Goal: Task Accomplishment & Management: Use online tool/utility

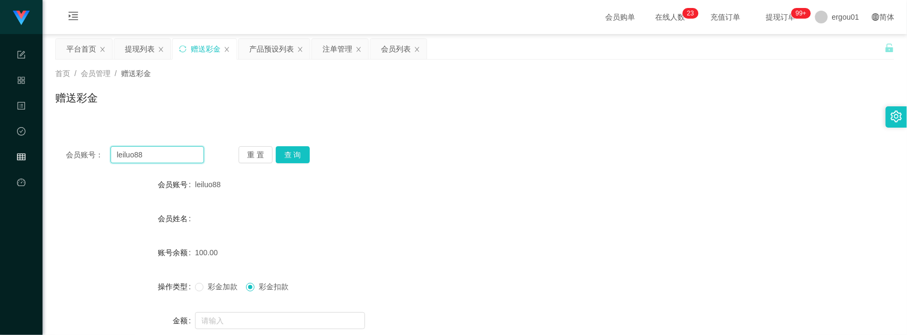
drag, startPoint x: 0, startPoint y: 0, endPoint x: 181, endPoint y: 158, distance: 239.9
click at [181, 158] on input "leiluo88" at bounding box center [158, 154] width 94 height 17
paste input "84545680"
type input "84545680"
drag, startPoint x: 286, startPoint y: 156, endPoint x: 281, endPoint y: 190, distance: 35.0
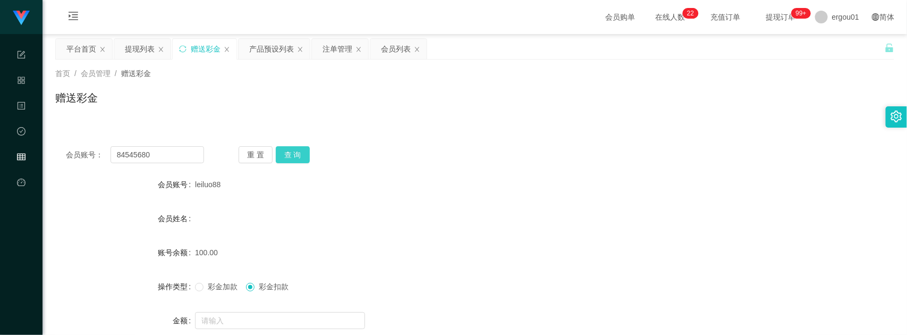
click at [287, 156] on button "查 询" at bounding box center [293, 154] width 34 height 17
drag, startPoint x: 218, startPoint y: 283, endPoint x: 229, endPoint y: 310, distance: 29.1
click at [219, 283] on span "彩金加款" at bounding box center [223, 286] width 38 height 9
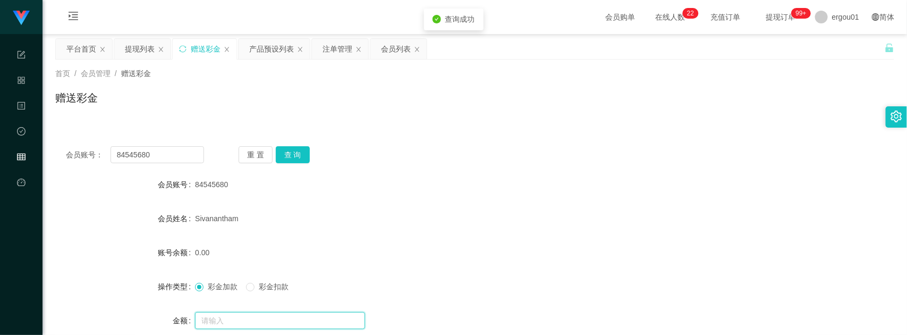
click at [230, 319] on input "text" at bounding box center [280, 320] width 170 height 17
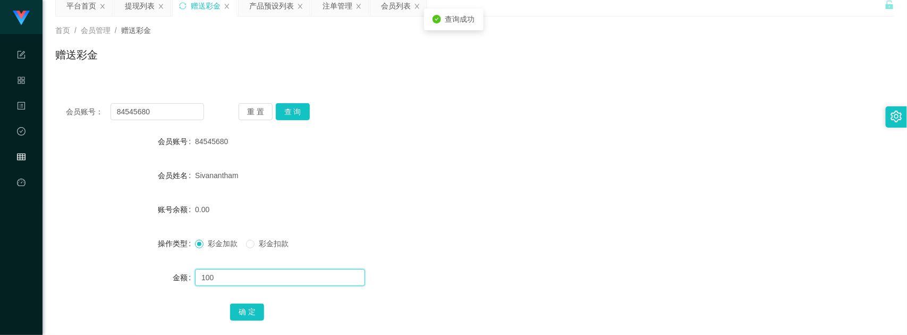
scroll to position [103, 0]
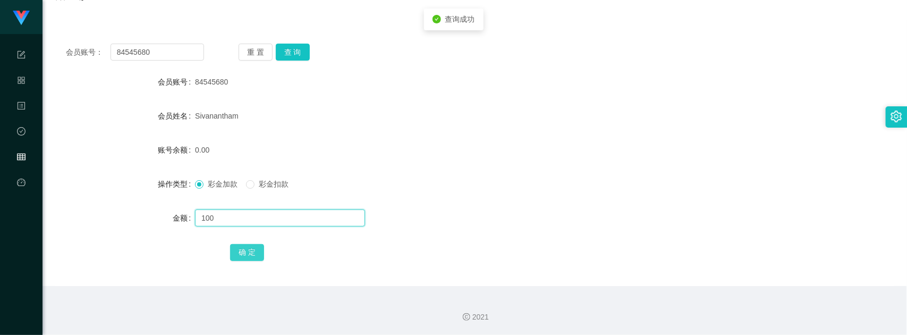
type input "100"
click at [254, 252] on button "确 定" at bounding box center [247, 252] width 34 height 17
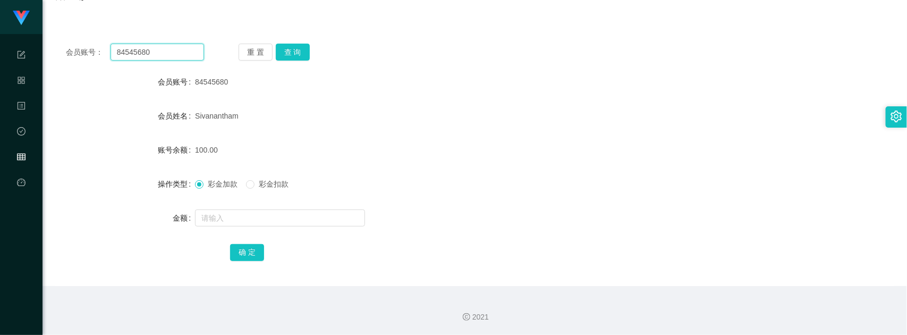
click at [181, 56] on input "84545680" at bounding box center [158, 52] width 94 height 17
paste input "1377576"
type input "81377576"
click at [294, 48] on button "查 询" at bounding box center [293, 52] width 34 height 17
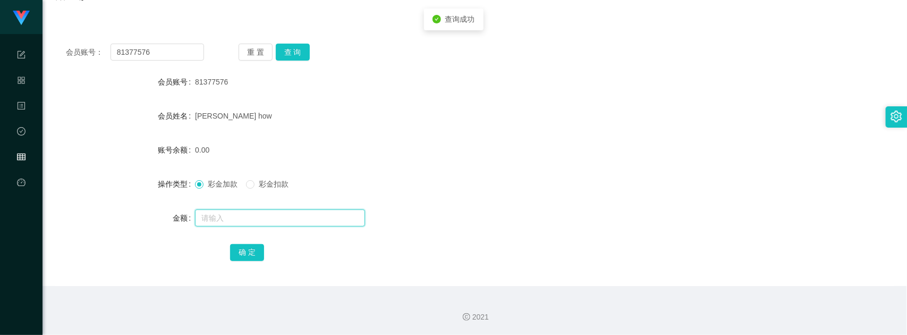
click at [275, 214] on input "text" at bounding box center [280, 217] width 170 height 17
type input "100"
click at [258, 250] on button "确 定" at bounding box center [247, 252] width 34 height 17
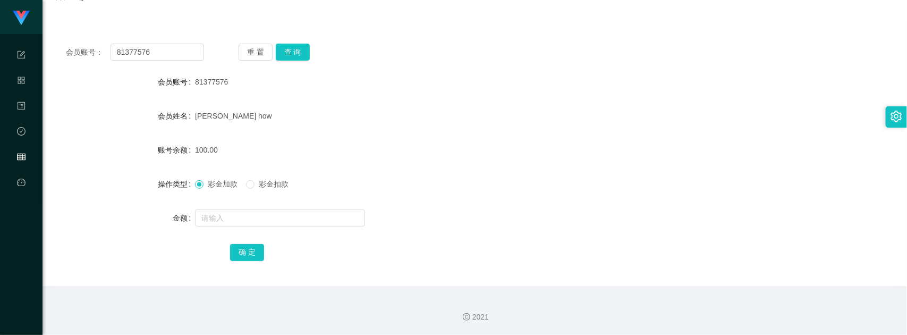
click at [80, 49] on span "会员账号：" at bounding box center [88, 52] width 45 height 11
click at [149, 46] on input "81377576" at bounding box center [158, 52] width 94 height 17
paste input "282339"
type input "81282339"
click at [284, 54] on button "查 询" at bounding box center [293, 52] width 34 height 17
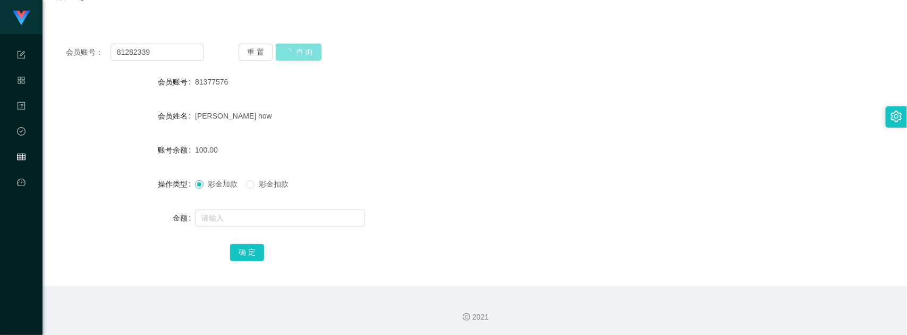
scroll to position [0, 0]
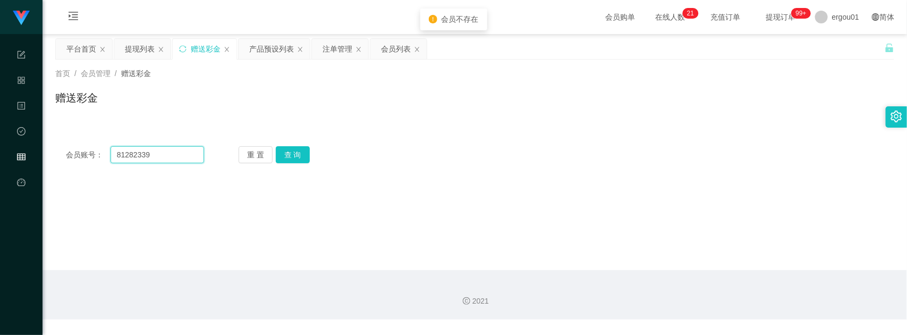
click at [178, 155] on input "81282339" at bounding box center [158, 154] width 94 height 17
click at [142, 145] on div "会员账号： 重 置 查 询 会员账号 81377576 会员姓名 [PERSON_NAME] how 账号余额 100.00 操作类型 彩金加款 彩金扣款 金…" at bounding box center [474, 155] width 839 height 38
click at [181, 149] on input "text" at bounding box center [158, 154] width 94 height 17
paste input "81282339"
drag, startPoint x: 299, startPoint y: 156, endPoint x: 299, endPoint y: 164, distance: 8.0
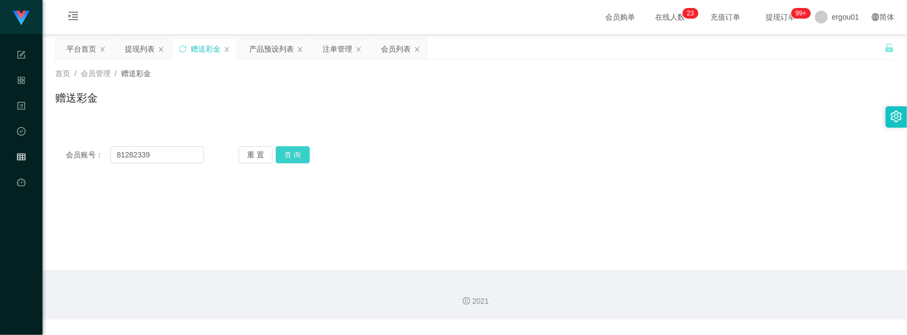
click at [299, 156] on button "查 询" at bounding box center [293, 154] width 34 height 17
click at [150, 150] on input "81282339" at bounding box center [158, 154] width 94 height 17
paste input "Weih213"
type input "Weih213"
click at [281, 158] on button "查 询" at bounding box center [293, 154] width 34 height 17
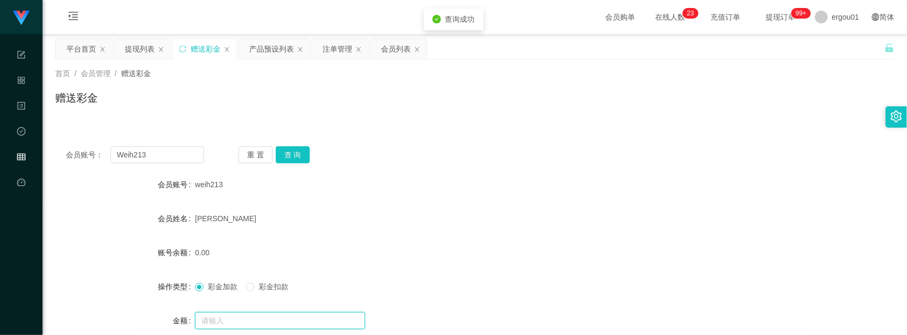
click at [222, 314] on input "text" at bounding box center [280, 320] width 170 height 17
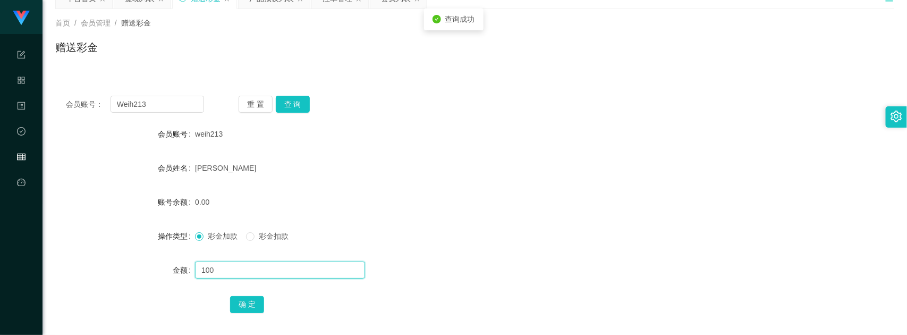
scroll to position [103, 0]
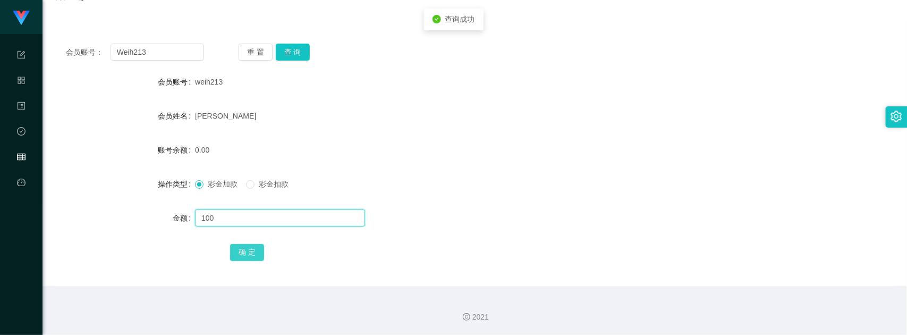
type input "100"
click at [240, 249] on button "确 定" at bounding box center [247, 252] width 34 height 17
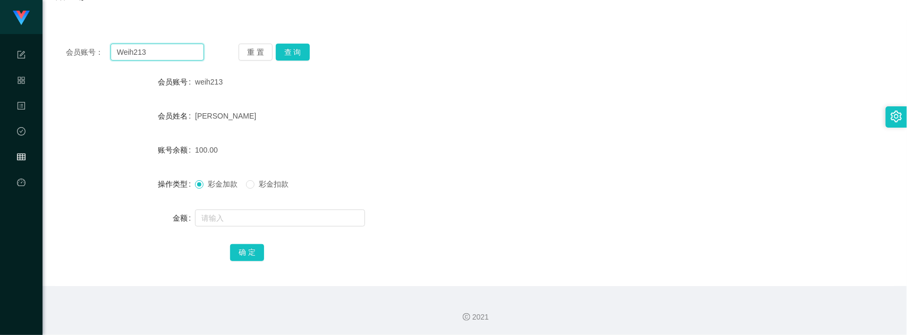
click at [166, 45] on input "Weih213" at bounding box center [158, 52] width 94 height 17
paste input "81377576"
type input "81377576"
click at [306, 54] on button "查 询" at bounding box center [293, 52] width 34 height 17
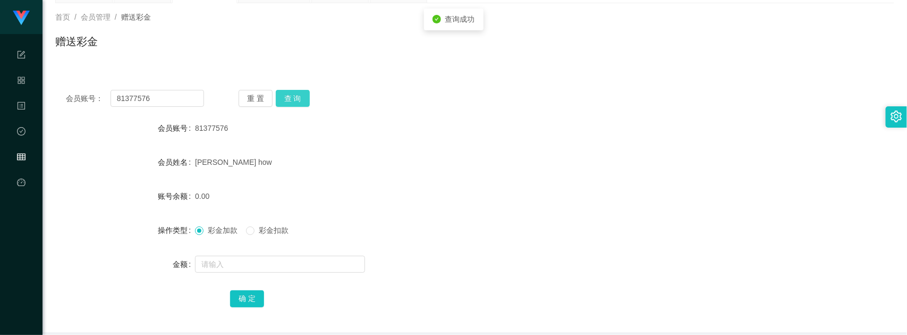
scroll to position [0, 0]
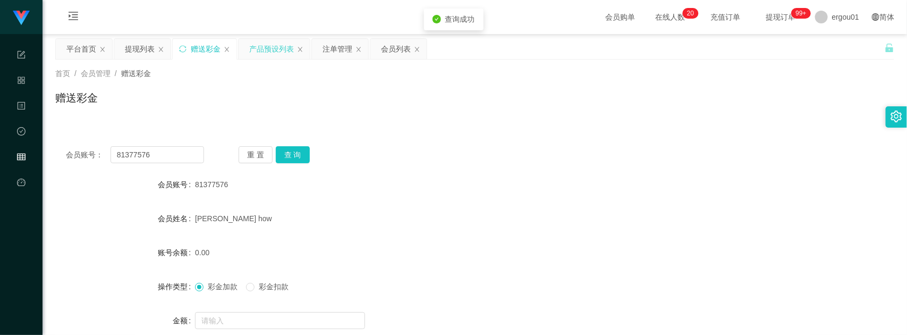
click at [269, 49] on div "产品预设列表" at bounding box center [271, 49] width 45 height 20
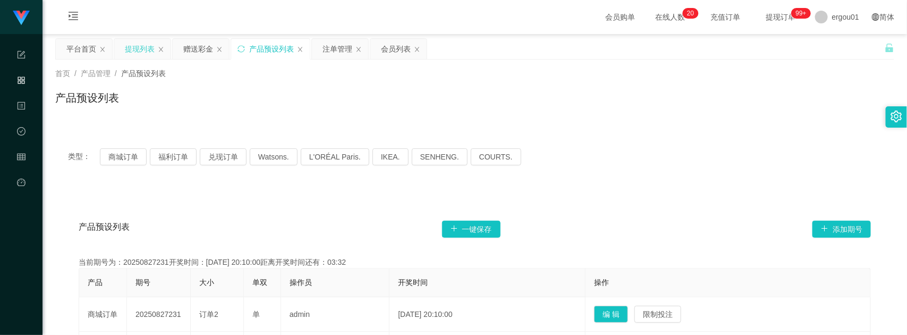
click at [155, 44] on div "提现列表" at bounding box center [142, 49] width 56 height 20
click at [155, 54] on div "提现列表" at bounding box center [140, 49] width 30 height 20
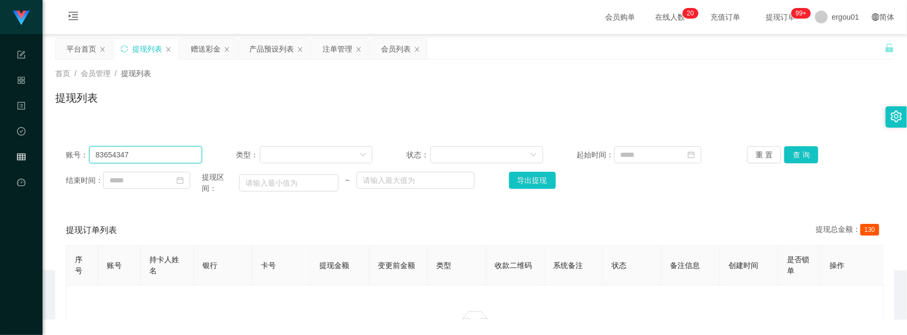
click at [151, 158] on input "83654347" at bounding box center [145, 154] width 113 height 17
paste input "1377576"
type input "81377576"
click at [800, 152] on button "查 询" at bounding box center [801, 154] width 34 height 17
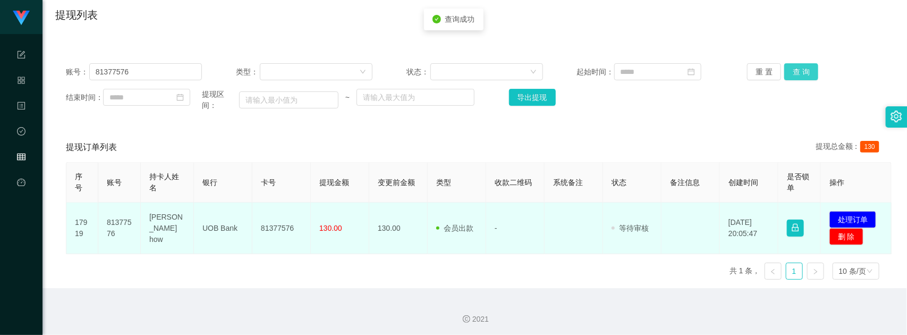
scroll to position [86, 0]
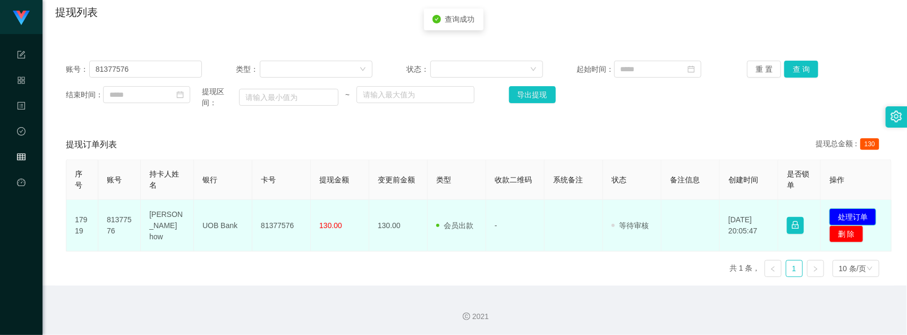
click at [856, 211] on button "处理订单" at bounding box center [853, 216] width 47 height 17
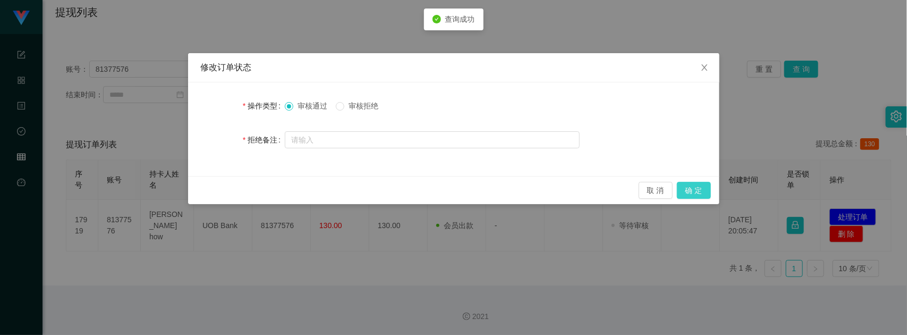
click at [704, 192] on button "确 定" at bounding box center [694, 190] width 34 height 17
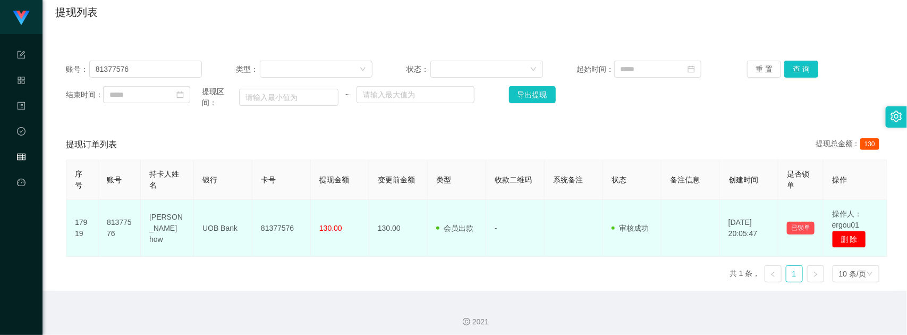
drag, startPoint x: 176, startPoint y: 285, endPoint x: 203, endPoint y: 226, distance: 64.2
click at [176, 285] on div "序号 账号 持卡人姓名 银行 卡号 提现金额 变更前金额 类型 收款二维码 系统备注 状态 备注信息 创建时间 是否锁单 操作 17919 81377576 …" at bounding box center [475, 224] width 818 height 131
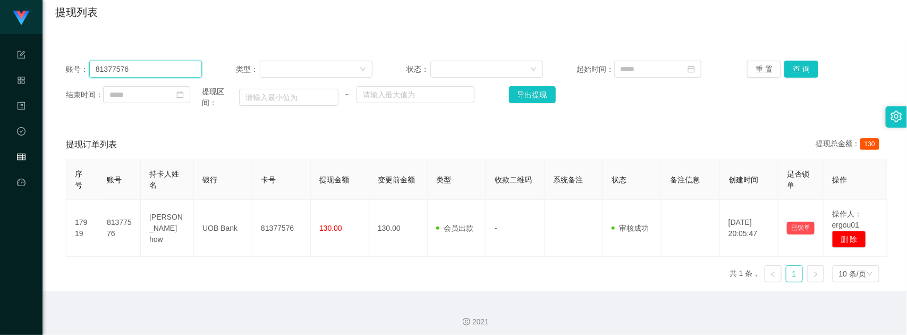
click at [172, 74] on input "81377576" at bounding box center [145, 69] width 113 height 17
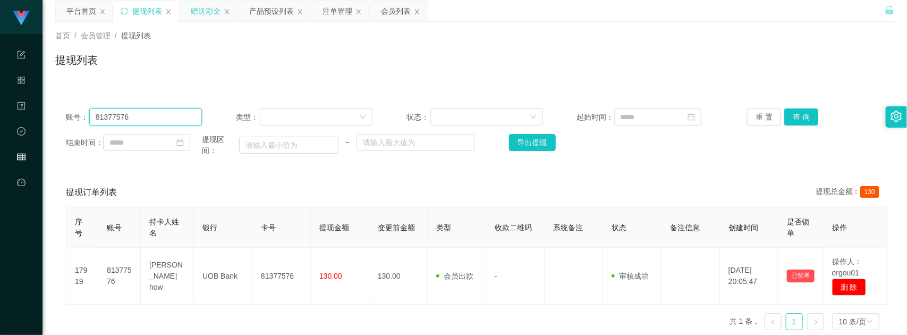
scroll to position [0, 0]
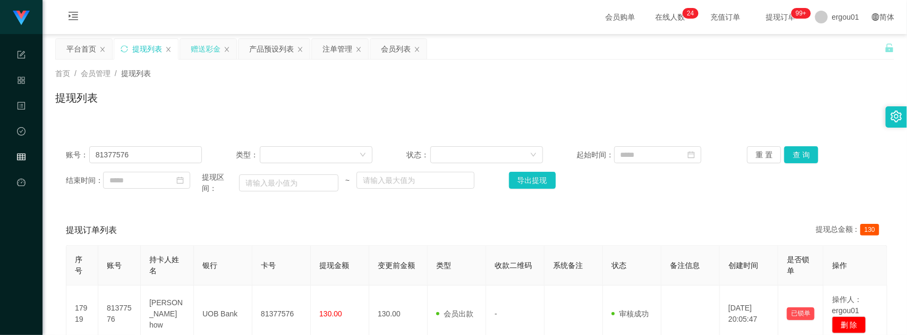
click at [203, 41] on div "赠送彩金" at bounding box center [206, 49] width 30 height 20
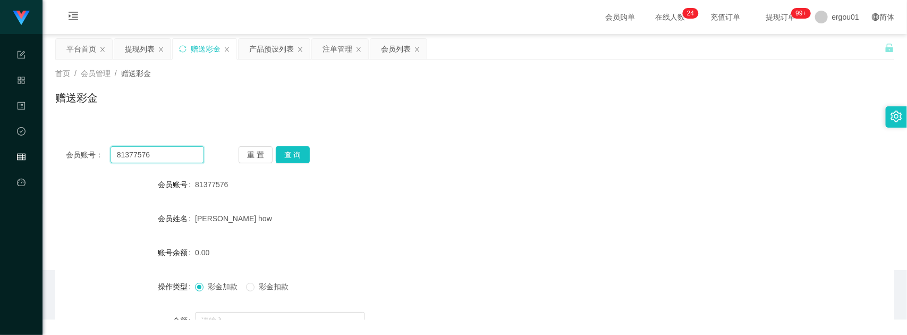
click at [164, 150] on input "81377576" at bounding box center [158, 154] width 94 height 17
paste input "Weih 81282339 80"
type input "Weih 81282339 80"
click at [299, 157] on button "查 询" at bounding box center [293, 154] width 34 height 17
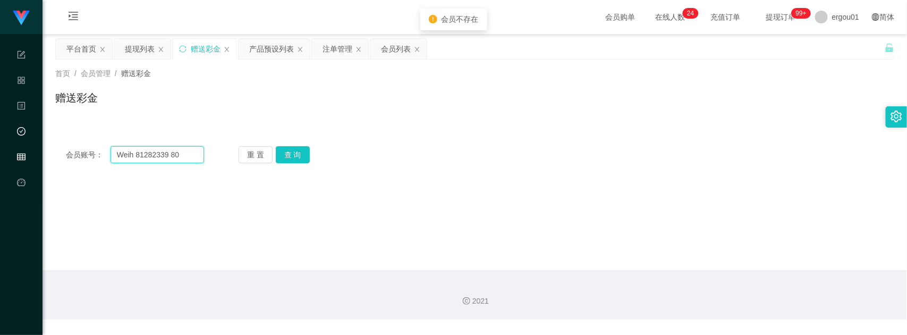
drag, startPoint x: 187, startPoint y: 157, endPoint x: 5, endPoint y: 123, distance: 184.9
click at [5, 123] on section "工作台 系统配置 产品管理 内容中心 数据中心 会员管理 平台首页 保存配置 重置配置 整体风格设置 主题色 导航设置 内容区域宽度 定宽 固定Header …" at bounding box center [453, 159] width 907 height 319
click at [176, 155] on input "Weih 81282339 80" at bounding box center [158, 154] width 94 height 17
click at [157, 147] on input "text" at bounding box center [158, 154] width 94 height 17
paste input "81282339"
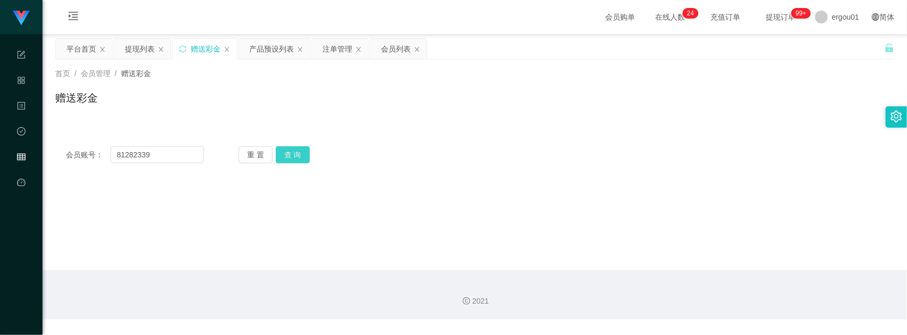
click at [295, 153] on button "查 询" at bounding box center [293, 154] width 34 height 17
click at [282, 163] on button "查 询" at bounding box center [293, 154] width 34 height 17
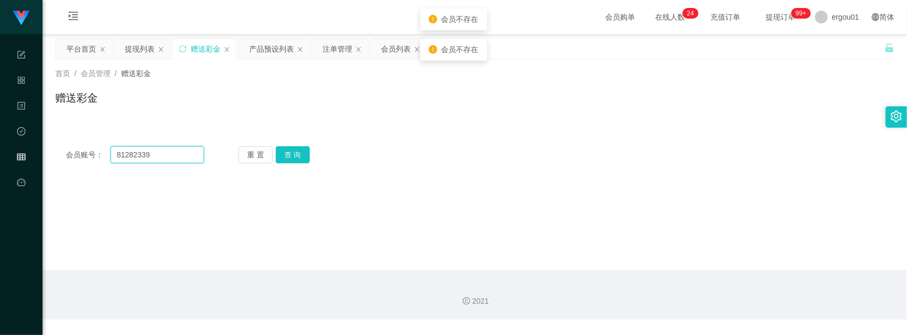
click at [161, 151] on input "81282339" at bounding box center [158, 154] width 94 height 17
paste input "Weih213"
type input "Weih213"
click at [294, 154] on button "查 询" at bounding box center [293, 154] width 34 height 17
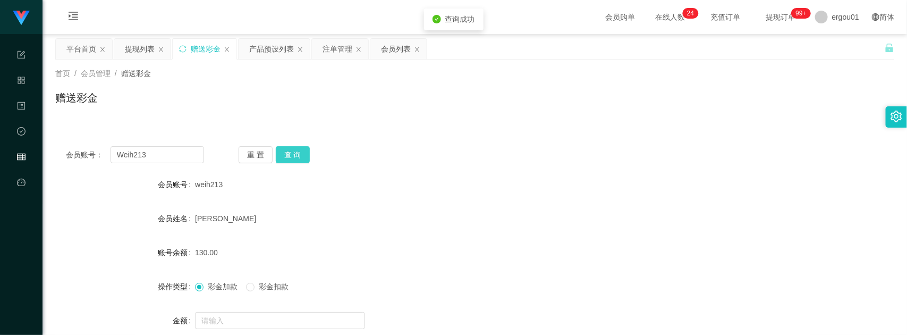
scroll to position [103, 0]
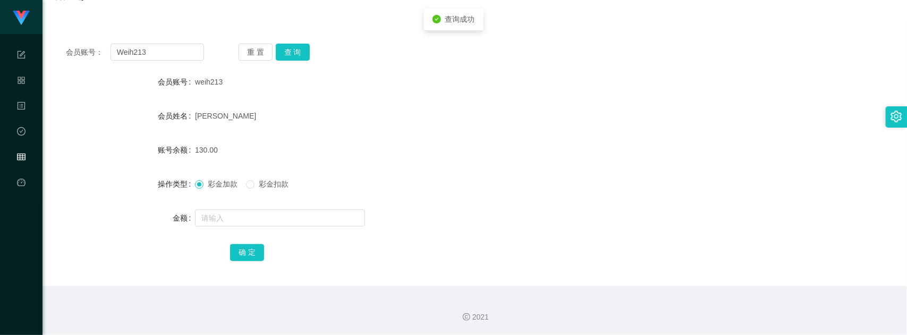
click at [258, 192] on div "彩金加款 彩金扣款" at bounding box center [439, 183] width 489 height 21
click at [265, 183] on span "彩金扣款" at bounding box center [274, 184] width 38 height 9
drag, startPoint x: 254, startPoint y: 206, endPoint x: 251, endPoint y: 213, distance: 7.4
click at [252, 210] on div at bounding box center [439, 217] width 489 height 21
click at [259, 214] on input "text" at bounding box center [280, 217] width 170 height 17
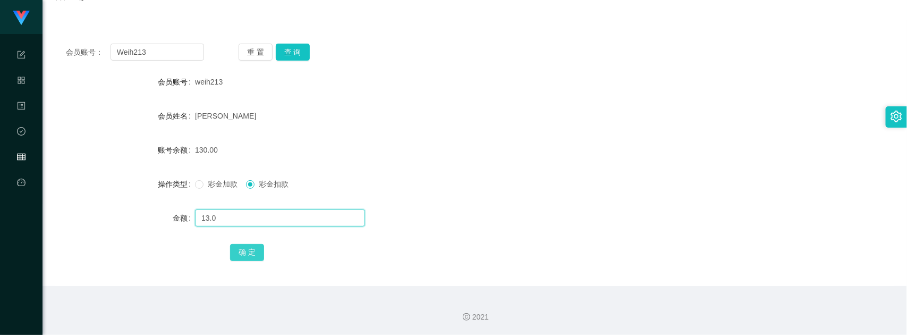
type input "13.0"
click at [255, 248] on button "确 定" at bounding box center [247, 252] width 34 height 17
click at [265, 216] on input "text" at bounding box center [280, 217] width 170 height 17
type input "117"
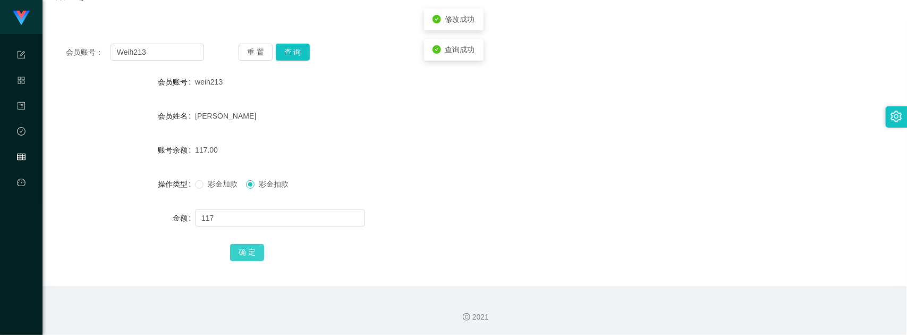
click at [248, 259] on button "确 定" at bounding box center [247, 252] width 34 height 17
click at [185, 33] on div "会员账号： Weih213 重 置 查 询 会员账号 weih213 会员姓名 [PERSON_NAME] chin 账号余额 0.00 操作类型 彩金加款 …" at bounding box center [474, 159] width 839 height 253
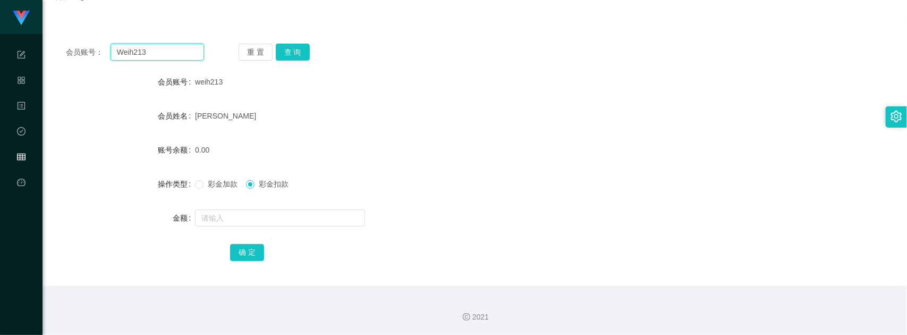
click at [166, 48] on input "Weih213" at bounding box center [158, 52] width 94 height 17
paste input "yunan1986"
type input "yunan1986"
click at [291, 54] on button "查 询" at bounding box center [293, 52] width 34 height 17
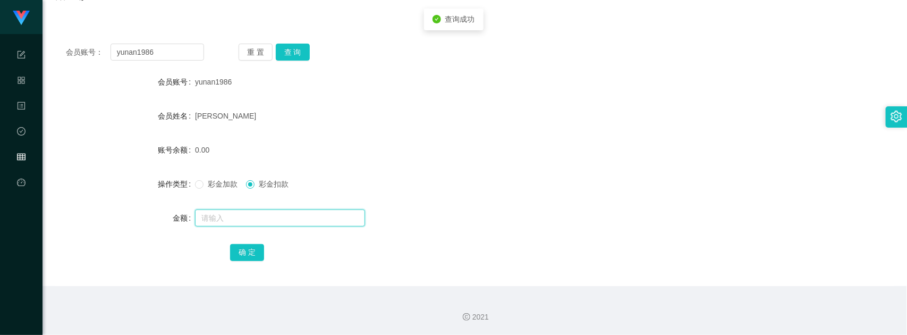
click at [256, 221] on input "text" at bounding box center [280, 217] width 170 height 17
click at [219, 181] on span "彩金加款" at bounding box center [223, 184] width 38 height 9
drag, startPoint x: 241, startPoint y: 217, endPoint x: 107, endPoint y: 206, distance: 134.4
click at [112, 207] on div "金额 100" at bounding box center [474, 217] width 839 height 21
type input "500"
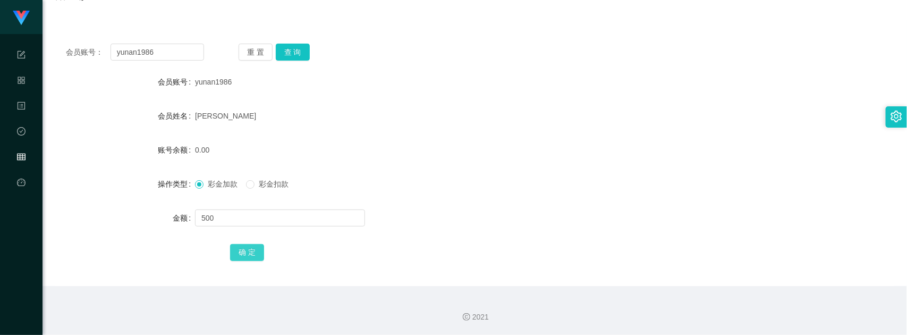
drag, startPoint x: 248, startPoint y: 253, endPoint x: 905, endPoint y: 315, distance: 659.3
click at [249, 253] on button "确 定" at bounding box center [247, 252] width 34 height 17
